Goal: Task Accomplishment & Management: Complete application form

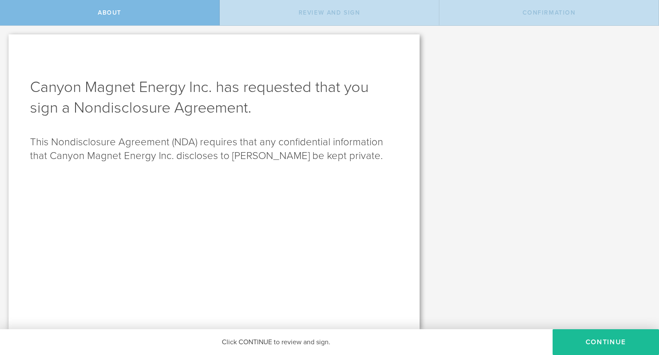
click at [594, 339] on button "Continue" at bounding box center [606, 342] width 106 height 26
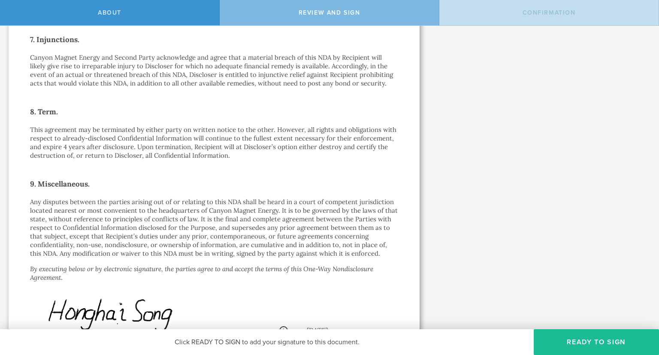
scroll to position [729, 0]
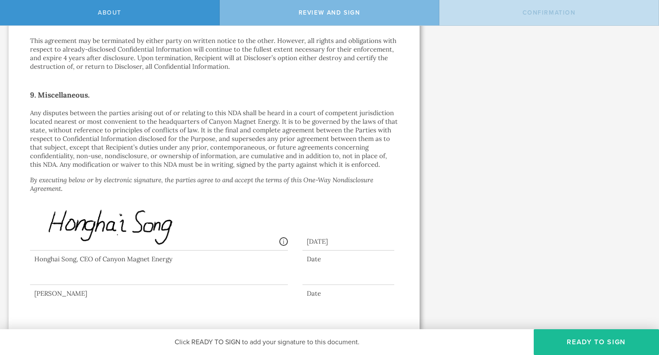
drag, startPoint x: 52, startPoint y: 272, endPoint x: 55, endPoint y: 275, distance: 4.6
click at [55, 275] on div at bounding box center [159, 267] width 258 height 34
click at [582, 341] on button "Ready to Sign" at bounding box center [596, 342] width 125 height 26
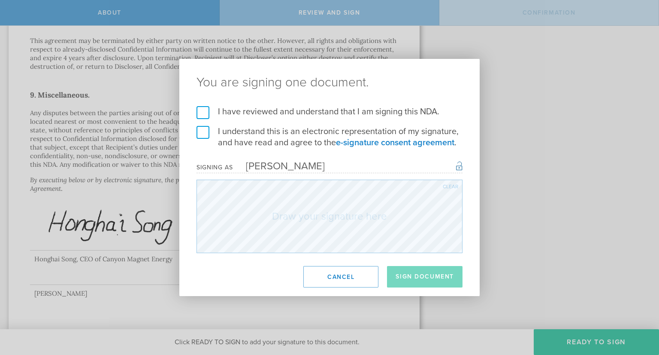
click at [199, 112] on label "I have reviewed and understand that I am signing this NDA." at bounding box center [330, 111] width 266 height 11
click at [0, 0] on input "I have reviewed and understand that I am signing this NDA." at bounding box center [0, 0] width 0 height 0
click at [203, 137] on label "I understand this is an electronic representation of my signature, and have rea…" at bounding box center [330, 137] width 266 height 22
click at [0, 0] on input "I understand this is an electronic representation of my signature, and have rea…" at bounding box center [0, 0] width 0 height 0
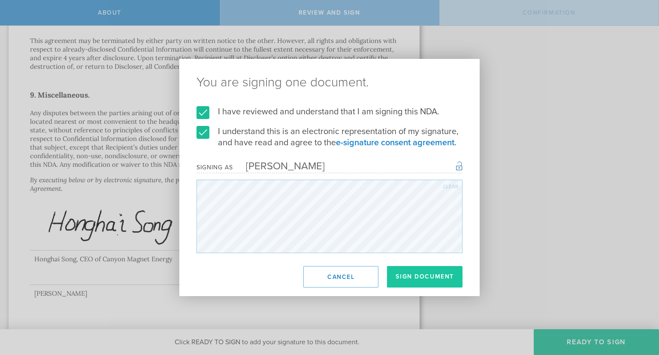
click at [441, 272] on button "Sign Document" at bounding box center [425, 276] width 76 height 21
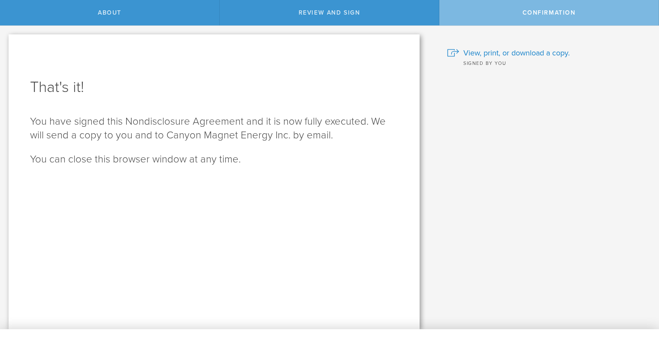
scroll to position [0, 0]
click at [529, 54] on span "View, print, or download a copy." at bounding box center [517, 52] width 106 height 11
